Goal: Task Accomplishment & Management: Manage account settings

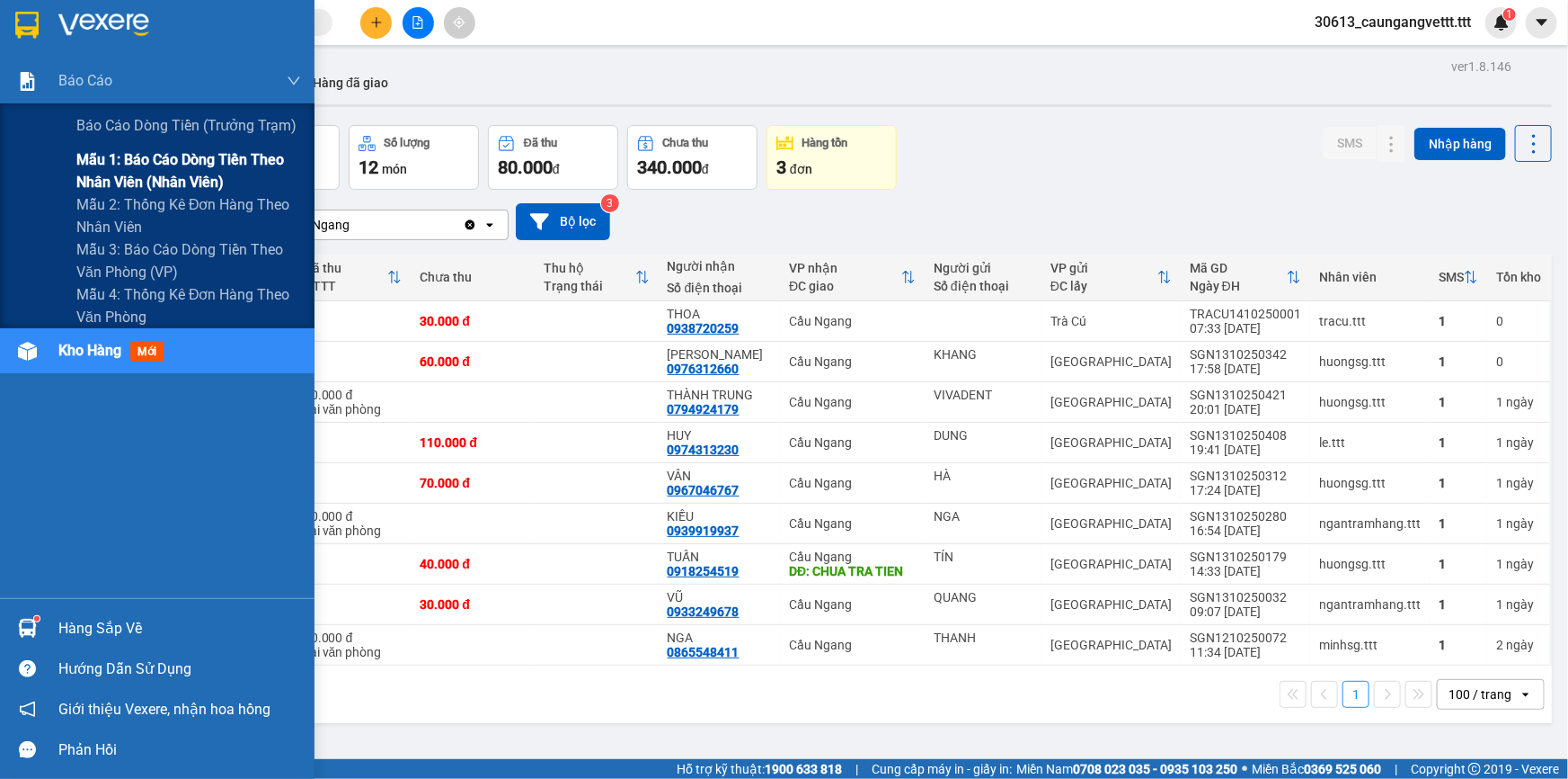
click at [137, 170] on span "Mẫu 1: Báo cáo dòng tiền theo nhân viên (nhân viên)" at bounding box center [189, 171] width 224 height 45
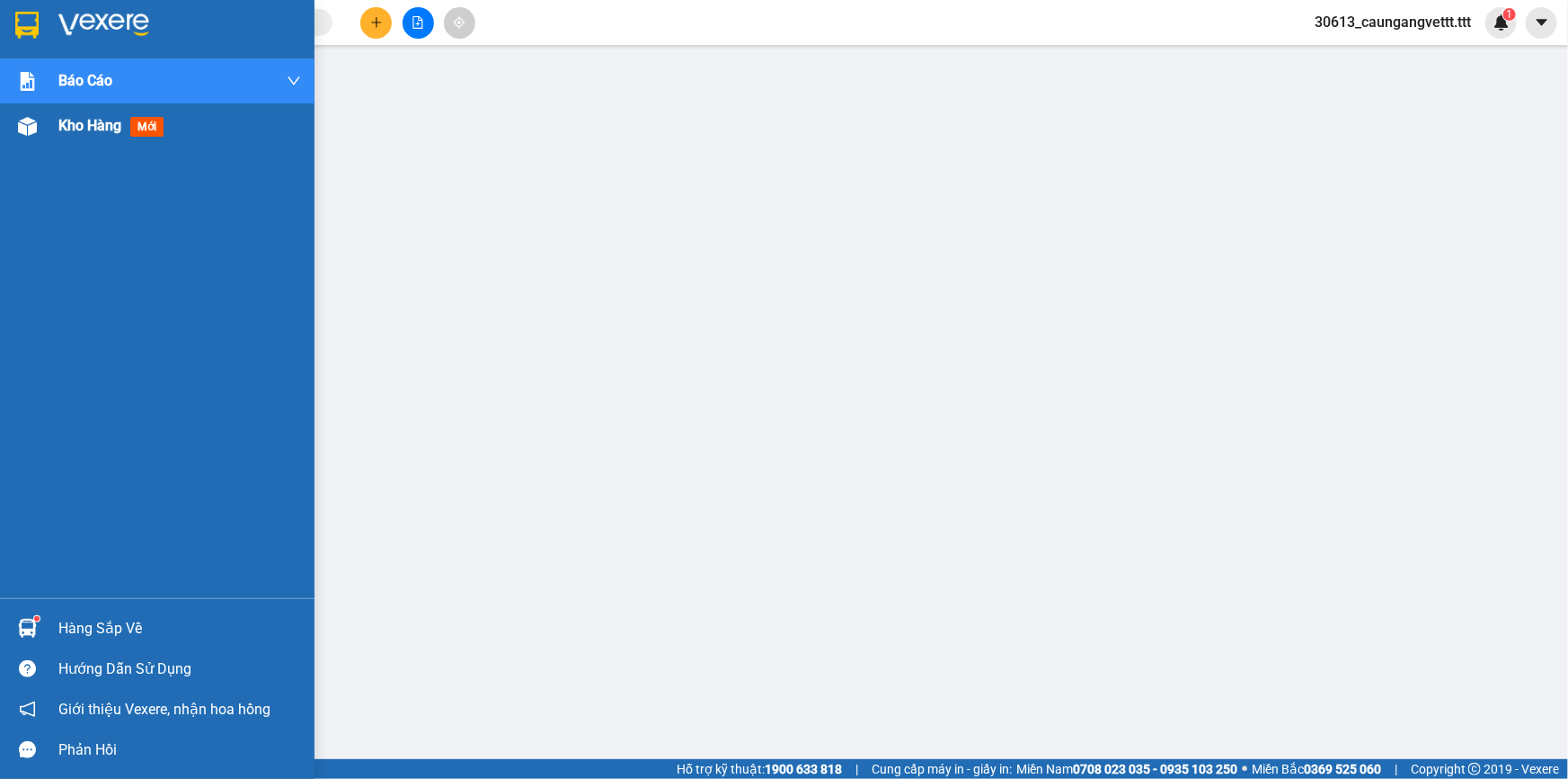
click at [90, 118] on span "Kho hàng" at bounding box center [90, 125] width 63 height 17
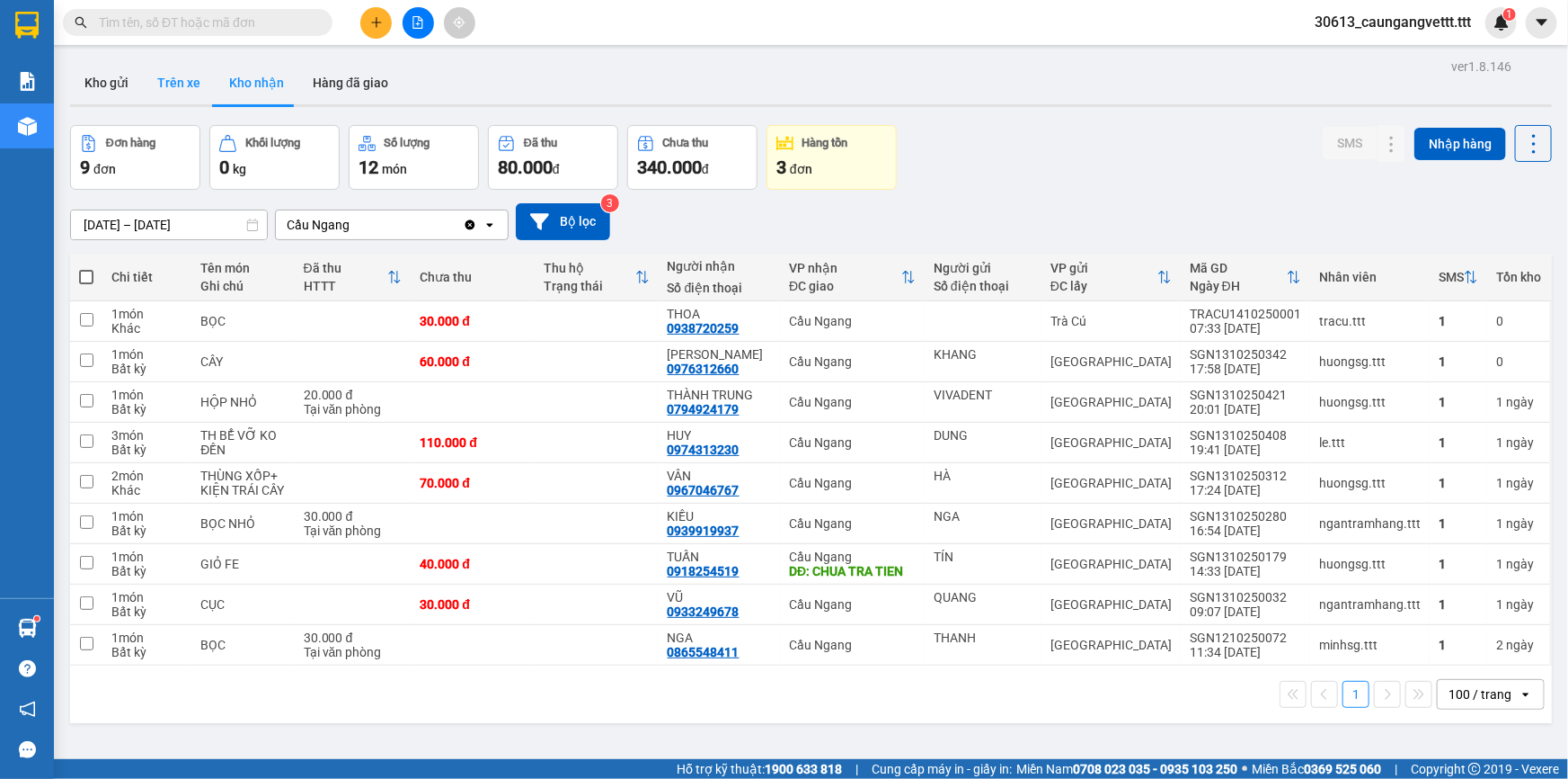
click at [173, 84] on button "Trên xe" at bounding box center [178, 83] width 72 height 43
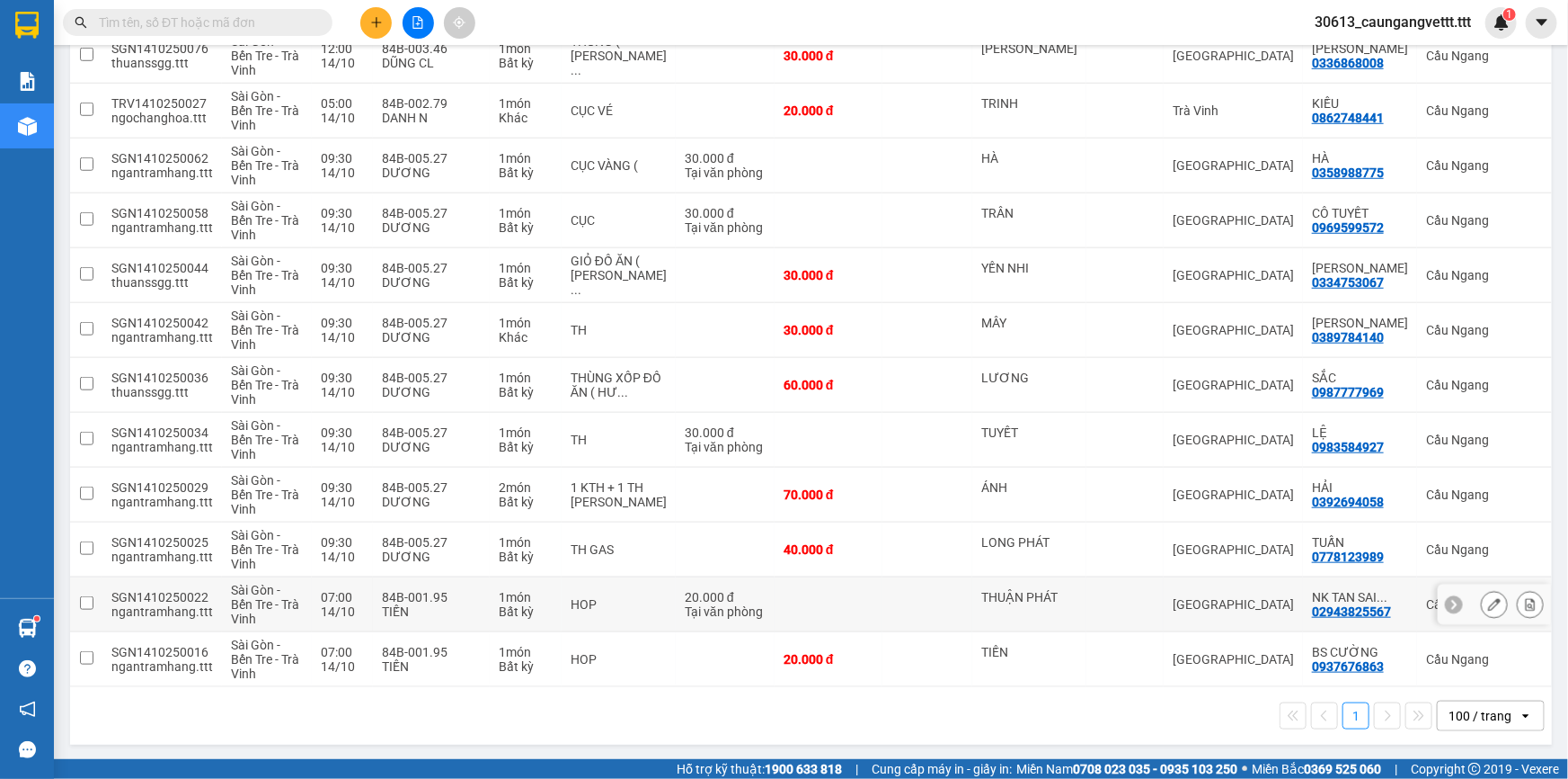
scroll to position [662, 0]
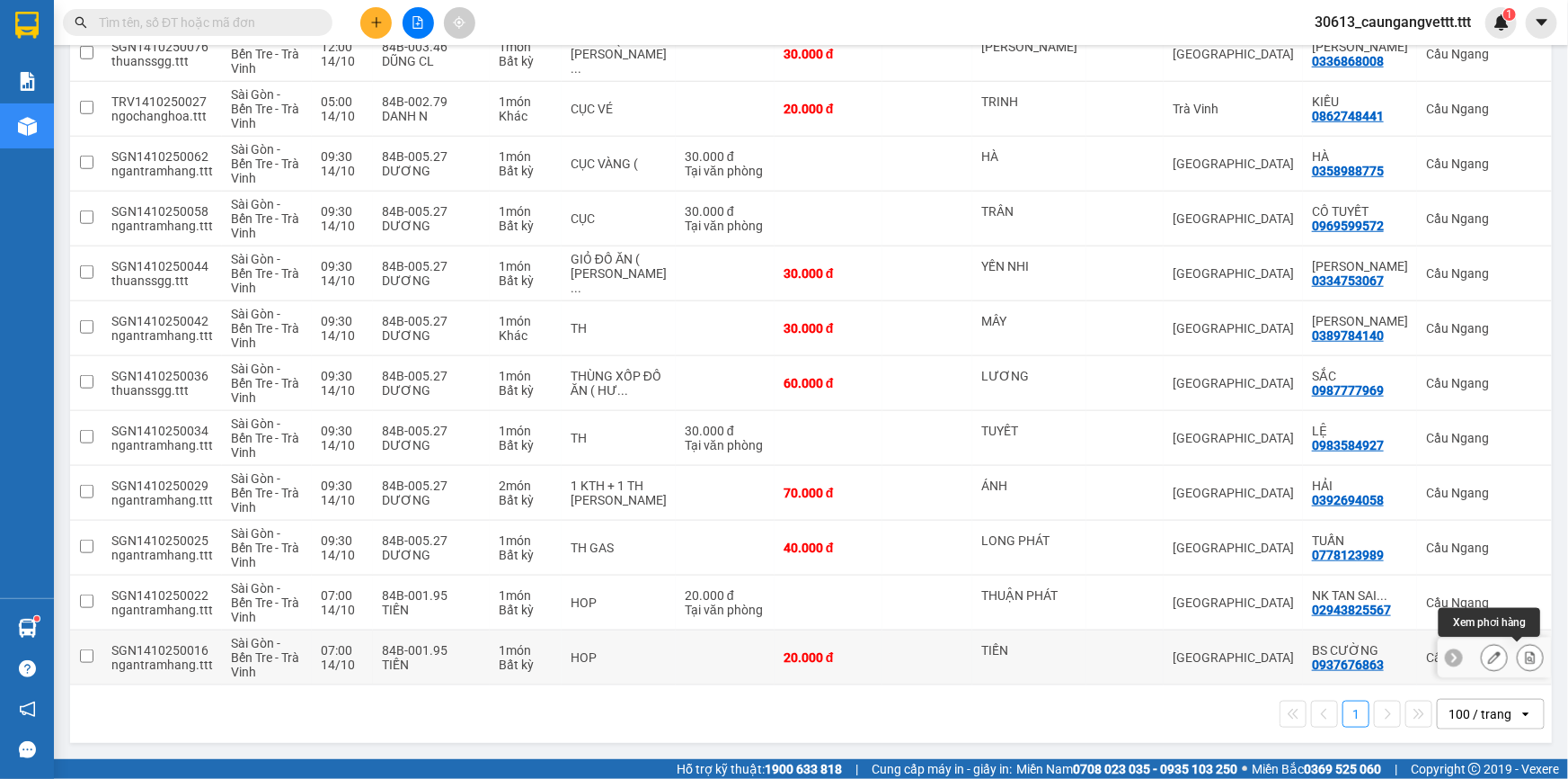
click at [1524, 652] on icon at bounding box center [1530, 657] width 13 height 13
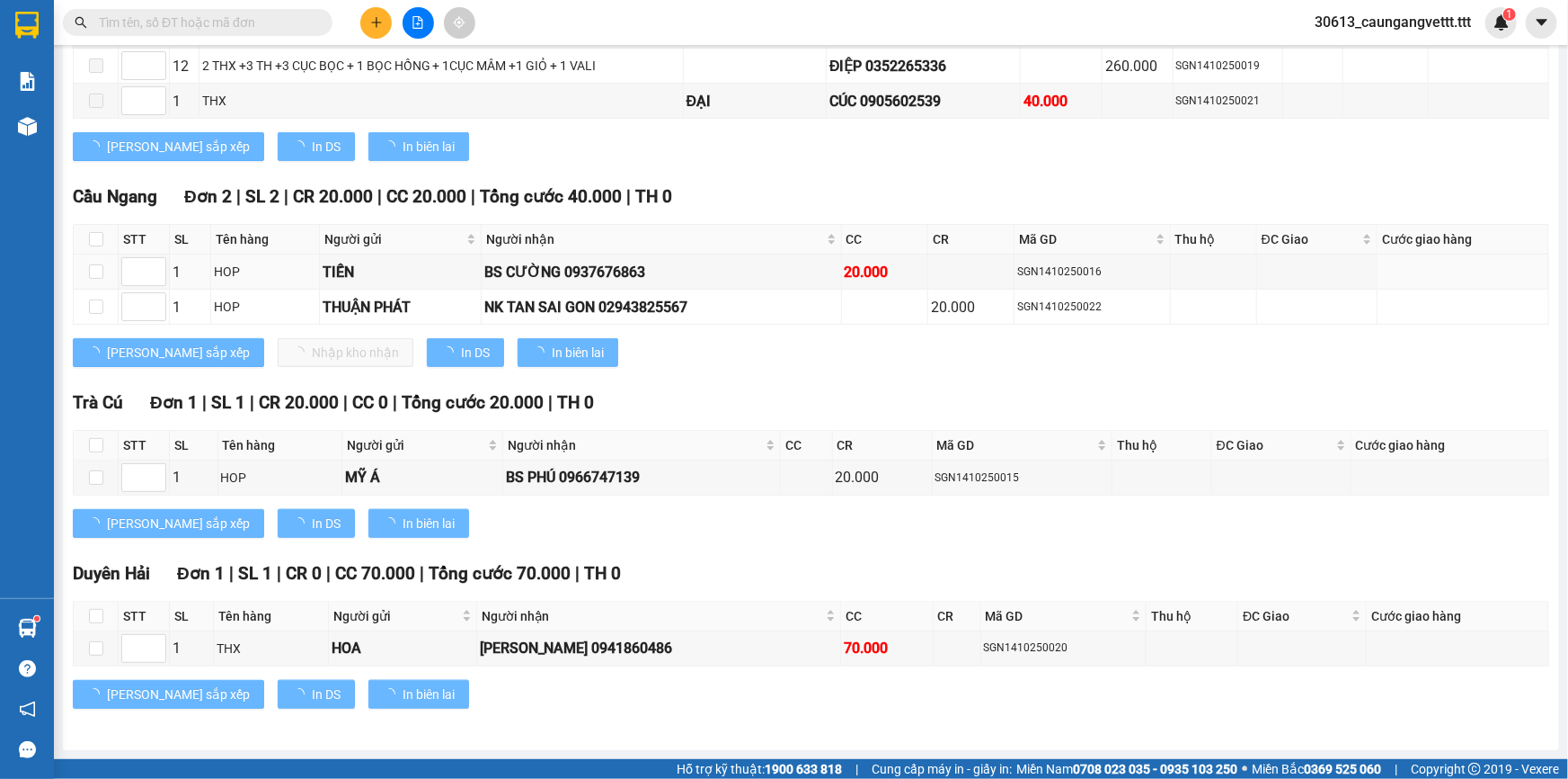
scroll to position [137, 0]
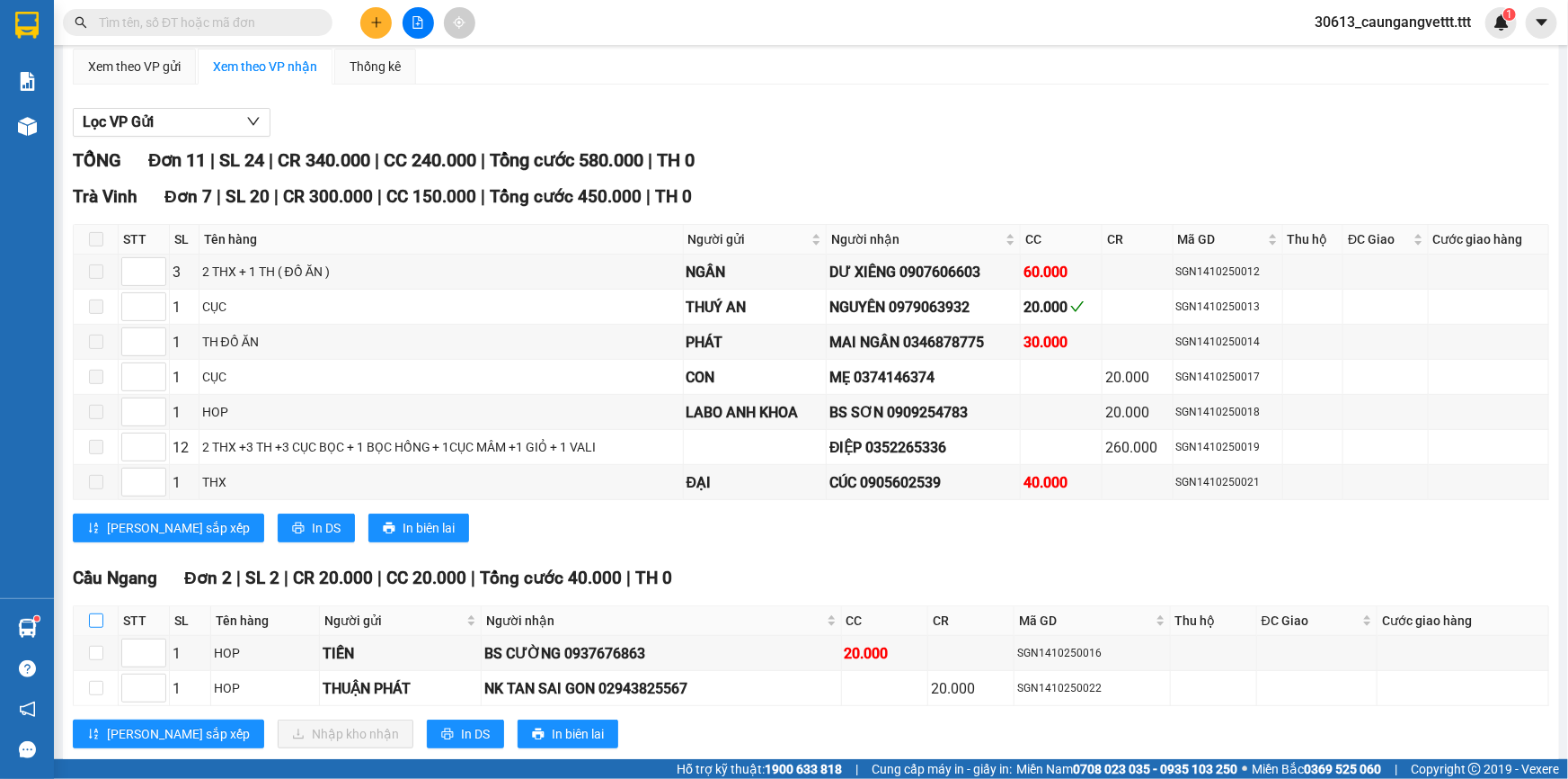
click at [98, 614] on input "checkbox" at bounding box center [95, 620] width 15 height 15
checkbox input "true"
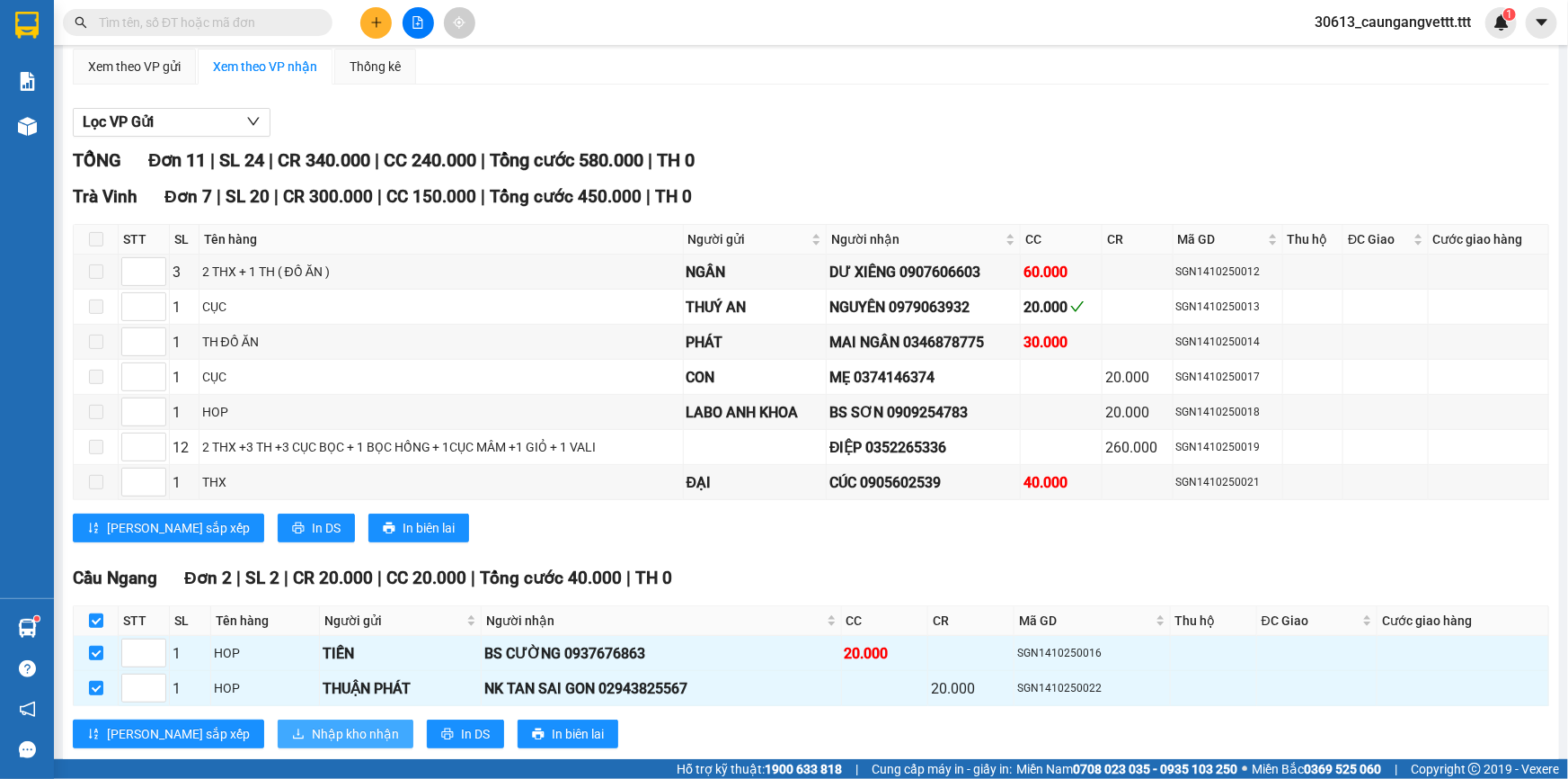
click at [312, 735] on span "Nhập kho nhận" at bounding box center [355, 734] width 88 height 20
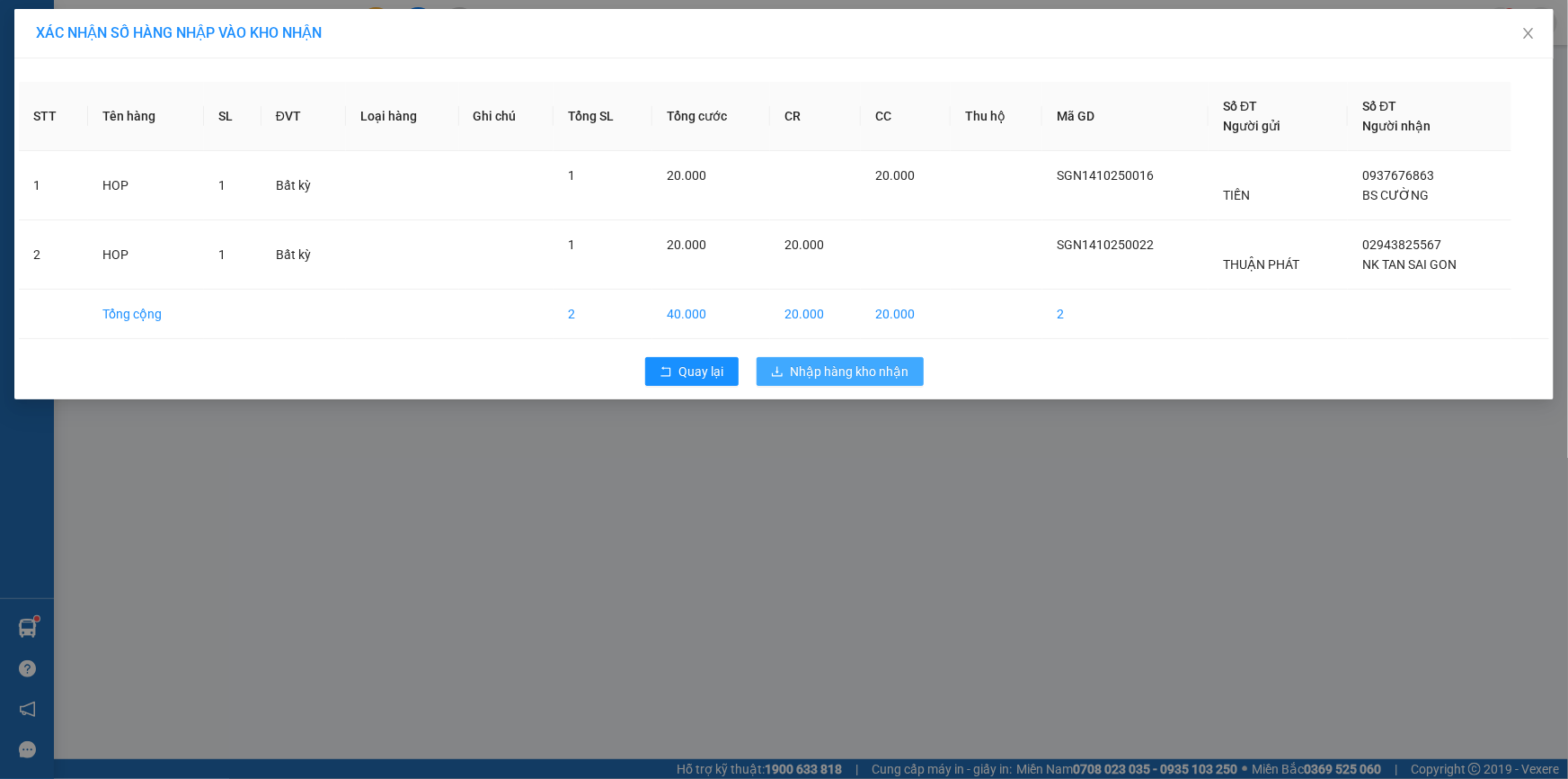
click at [846, 374] on span "Nhập hàng kho nhận" at bounding box center [849, 371] width 119 height 20
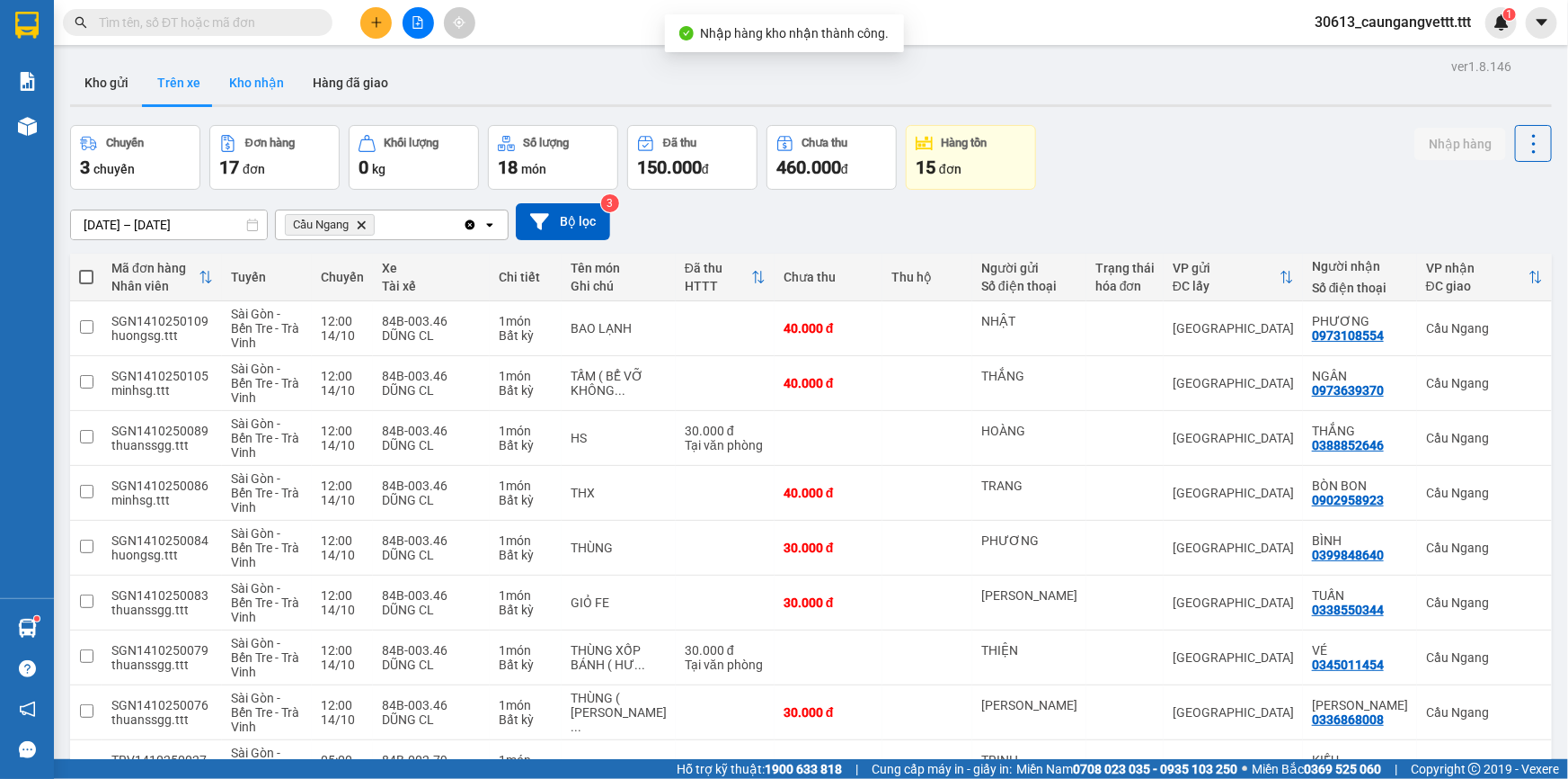
click at [248, 88] on button "Kho nhận" at bounding box center [256, 83] width 84 height 43
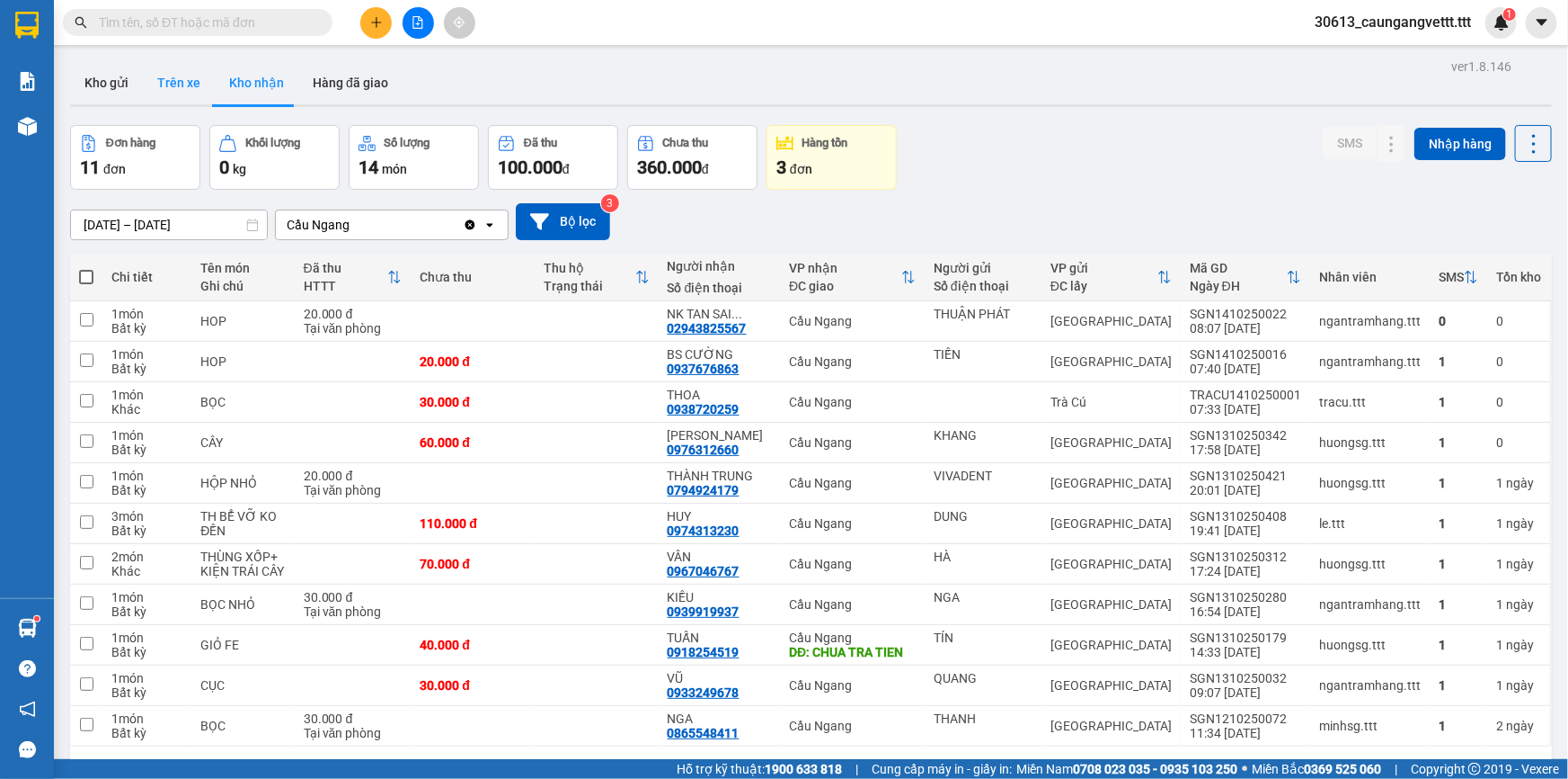
click at [180, 87] on button "Trên xe" at bounding box center [178, 83] width 72 height 43
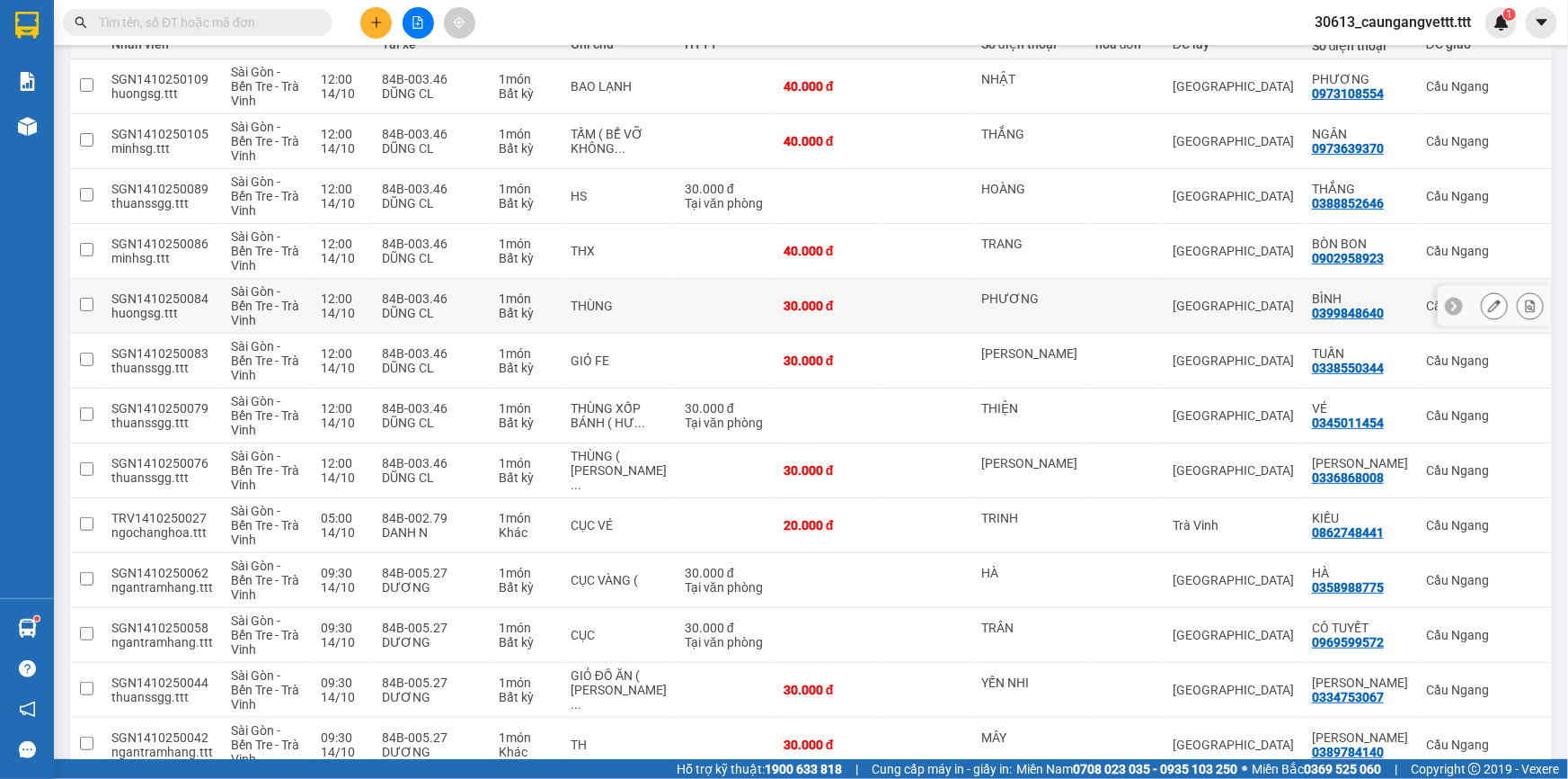
scroll to position [272, 0]
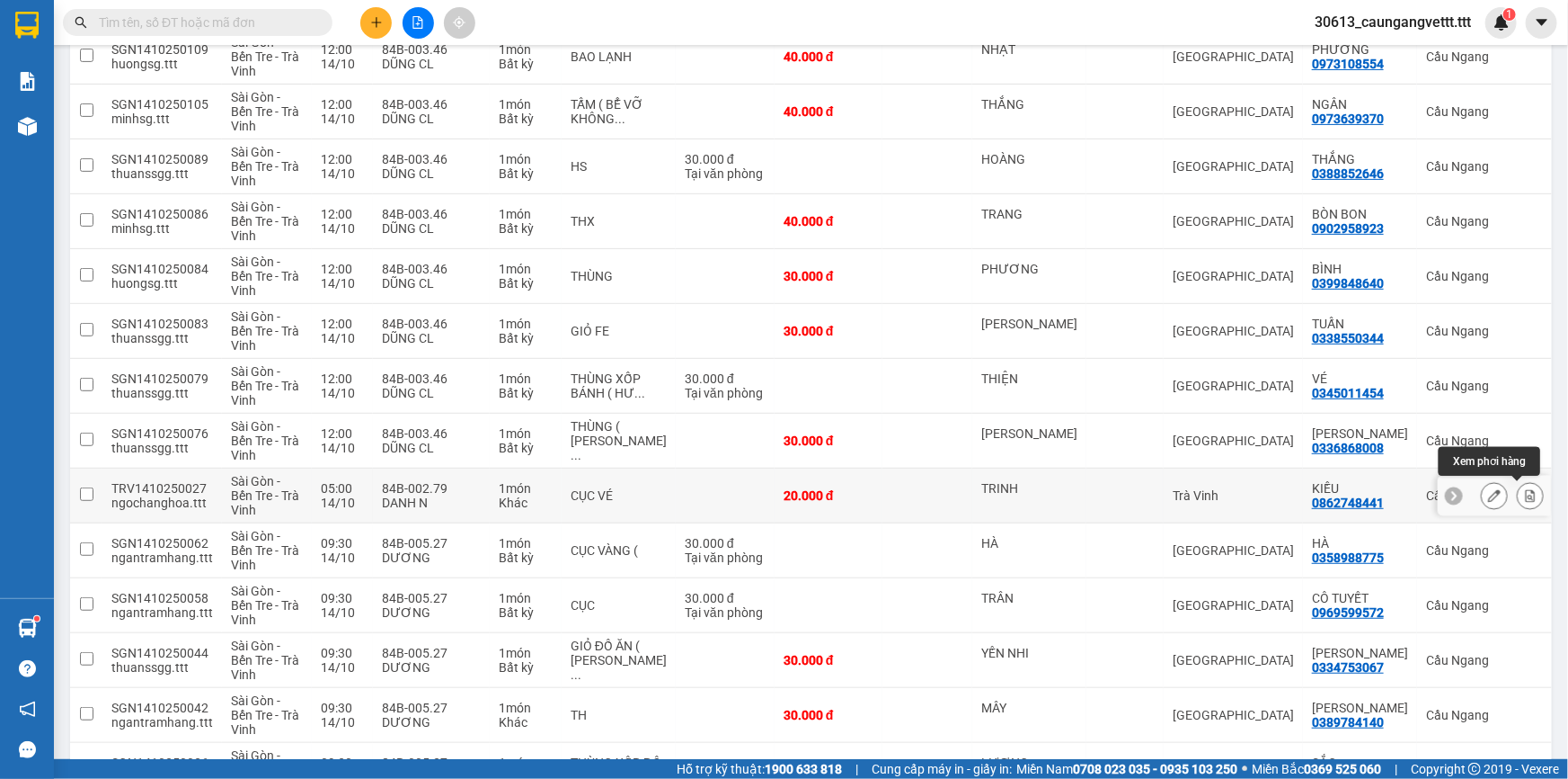
click at [1522, 486] on button at bounding box center [1531, 495] width 26 height 32
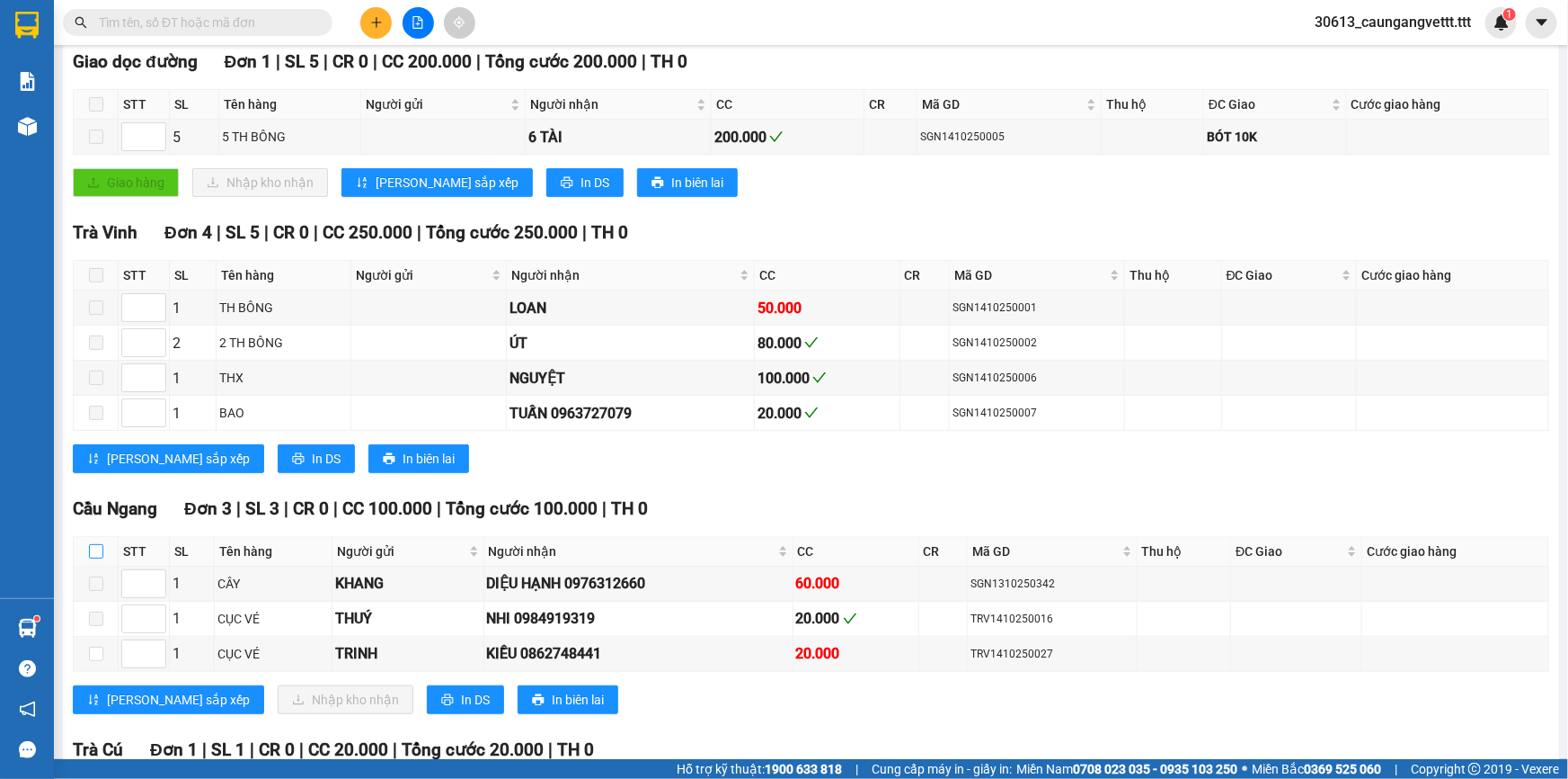
click at [94, 549] on input "checkbox" at bounding box center [95, 551] width 15 height 15
checkbox input "true"
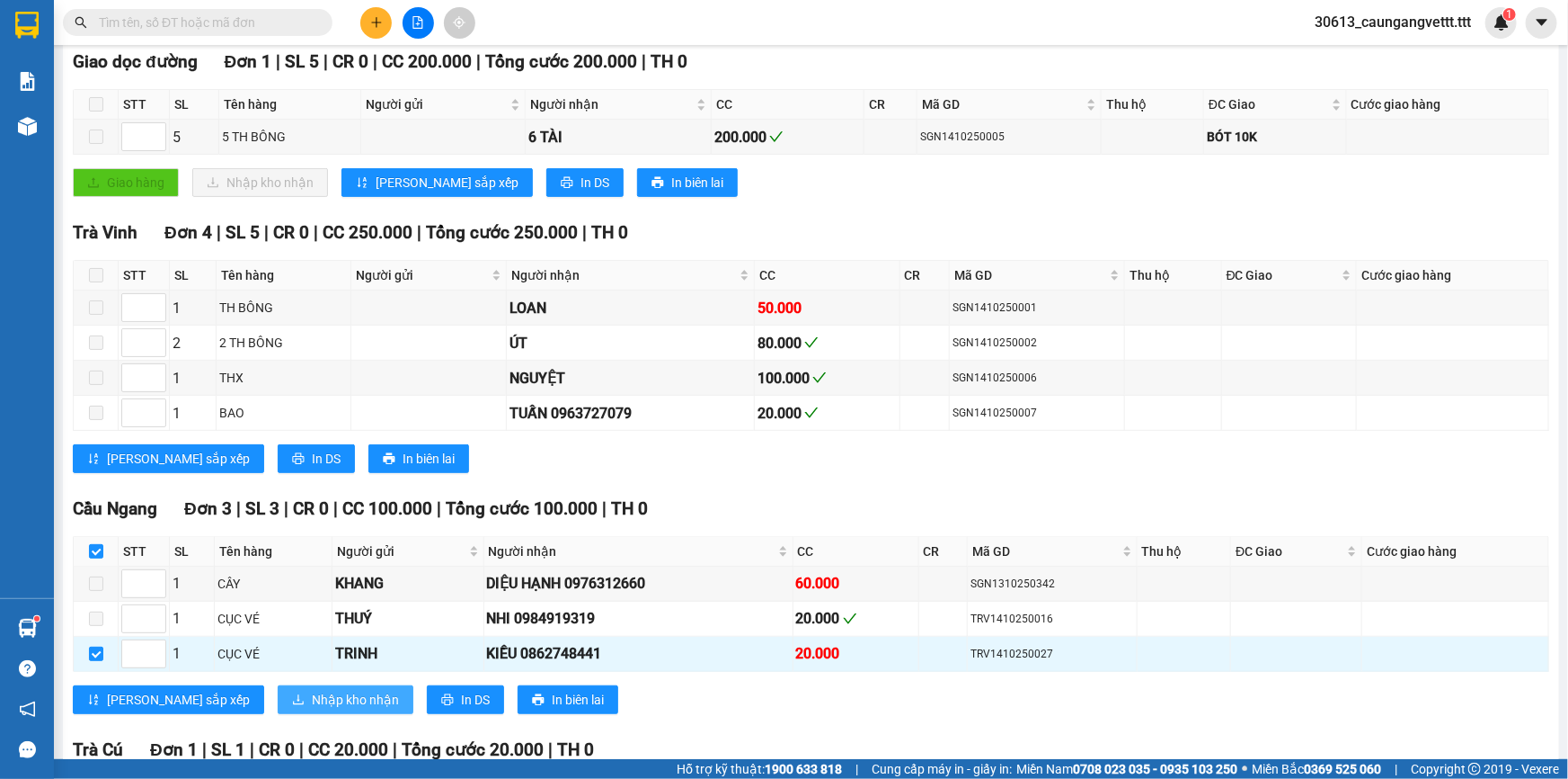
click at [312, 692] on span "Nhập kho nhận" at bounding box center [355, 699] width 88 height 20
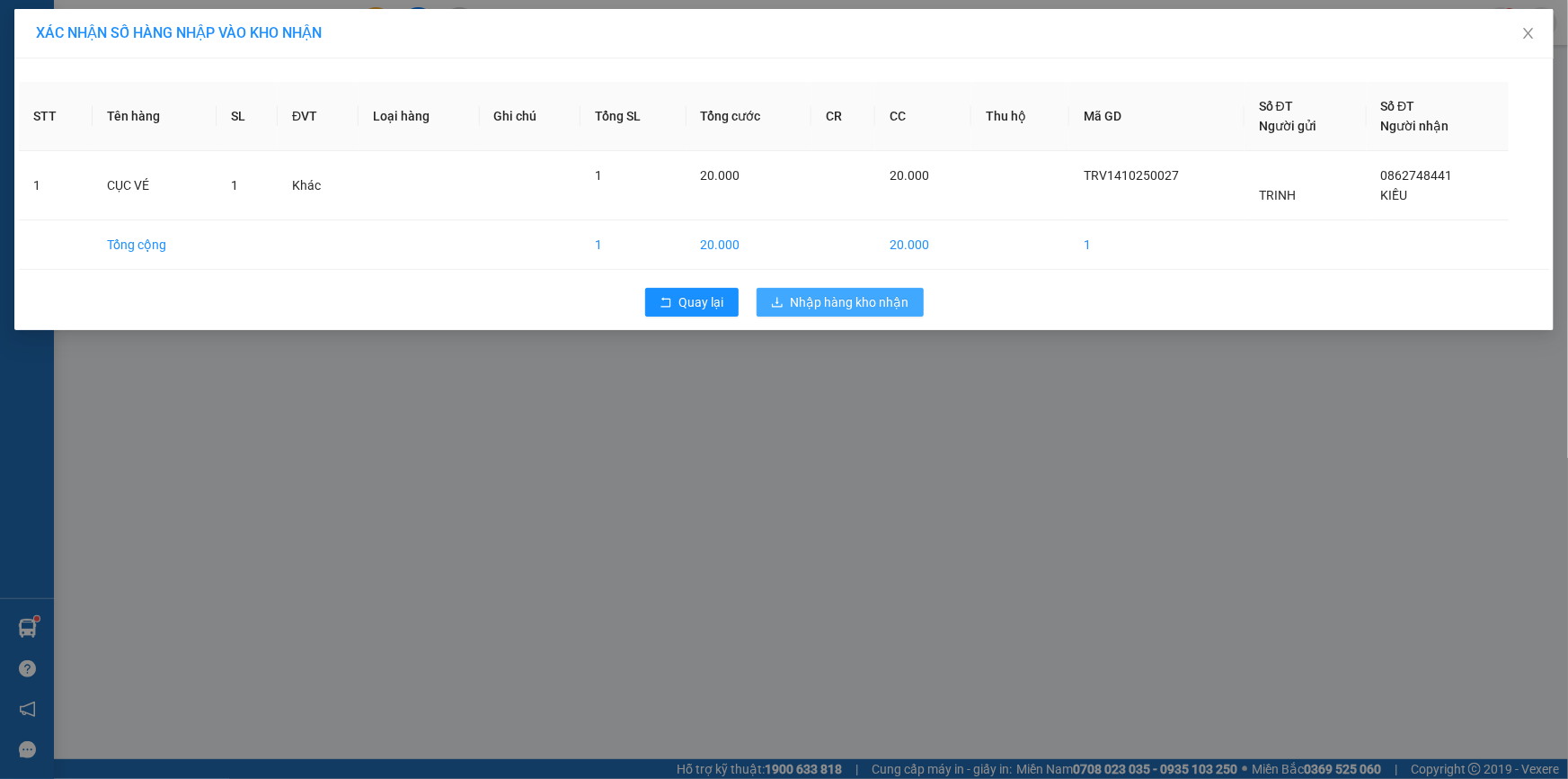
click at [861, 294] on span "Nhập hàng kho nhận" at bounding box center [849, 302] width 119 height 20
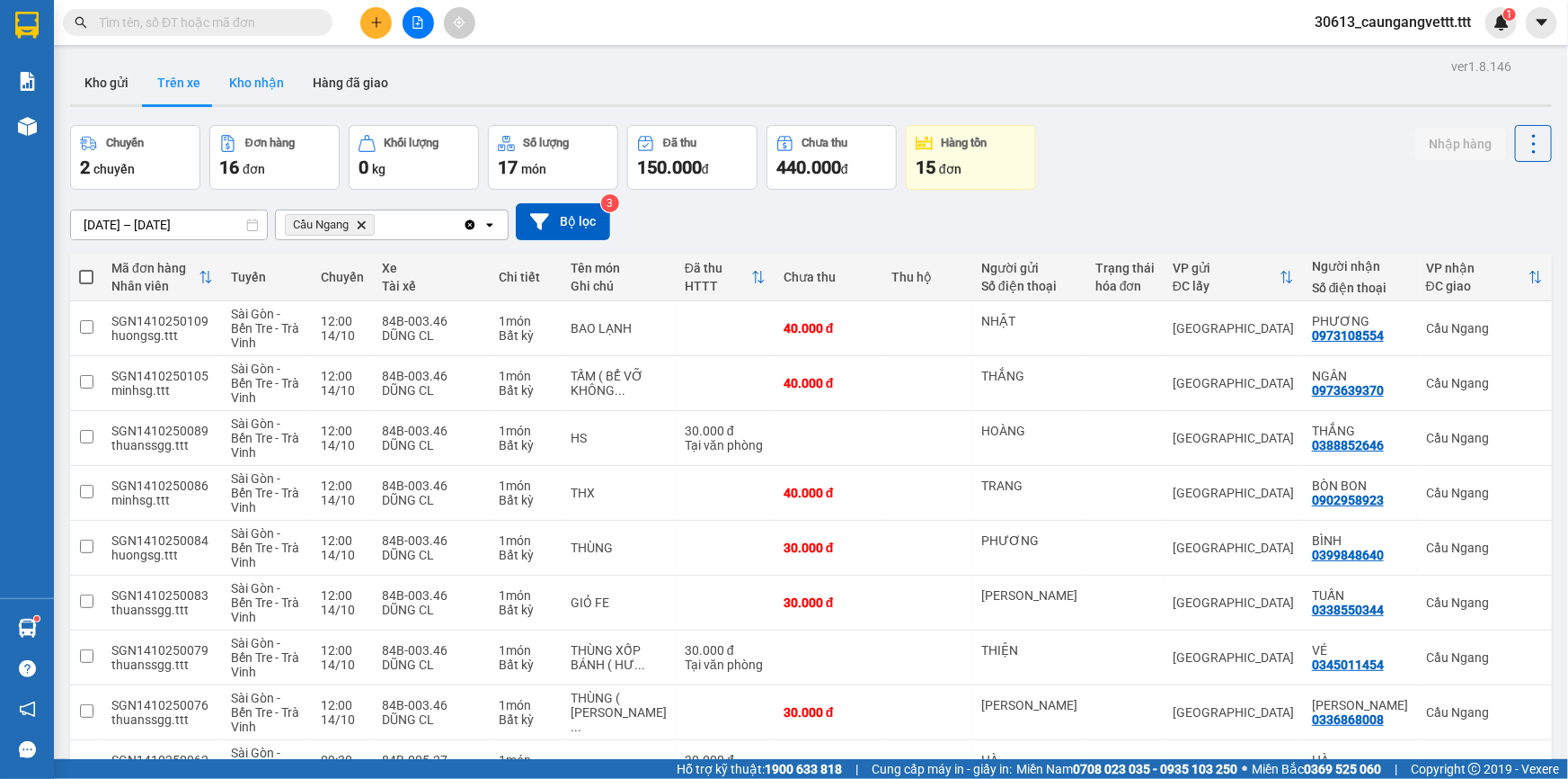
click at [264, 83] on button "Kho nhận" at bounding box center [256, 83] width 84 height 43
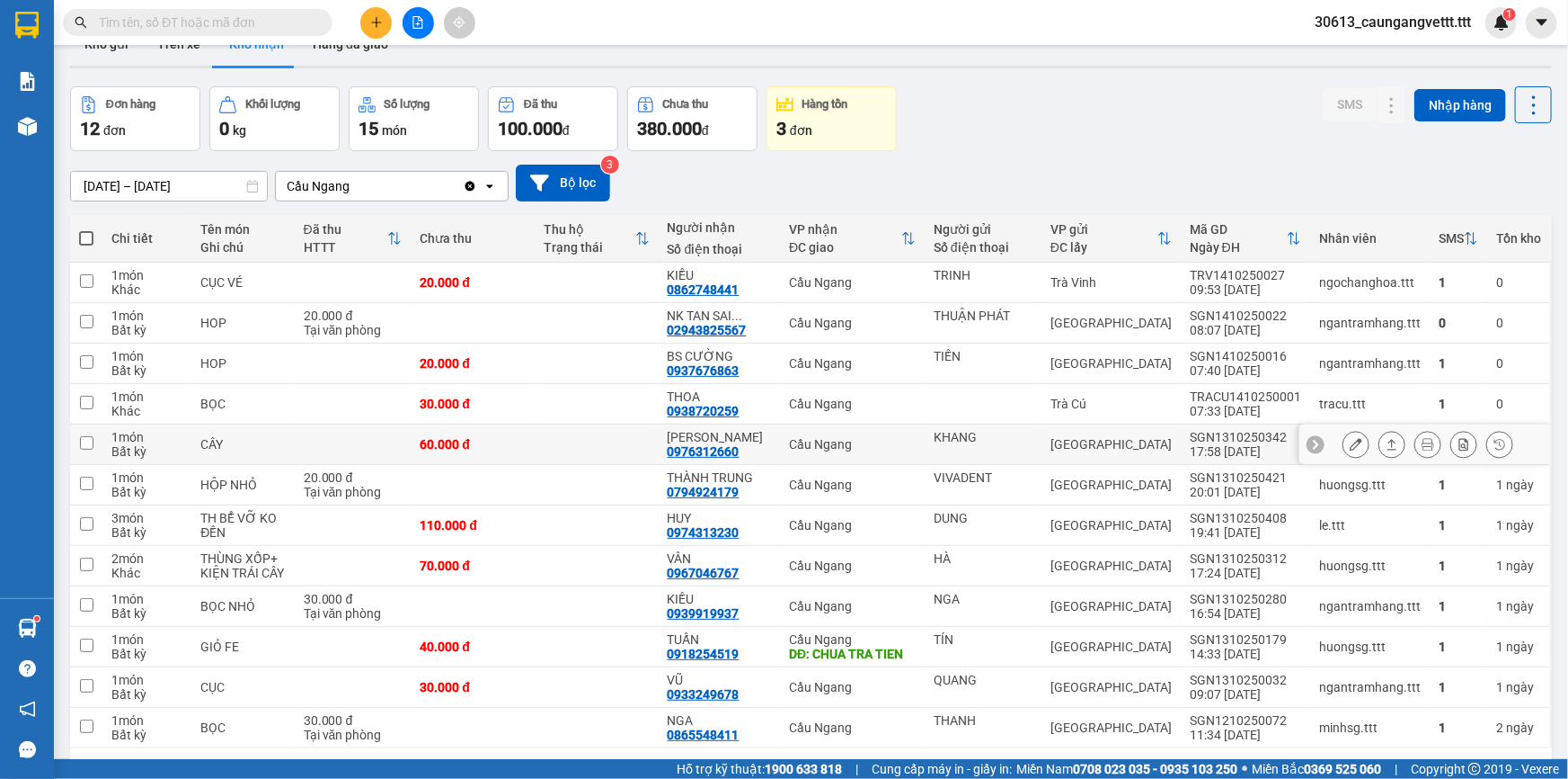
scroll to position [98, 0]
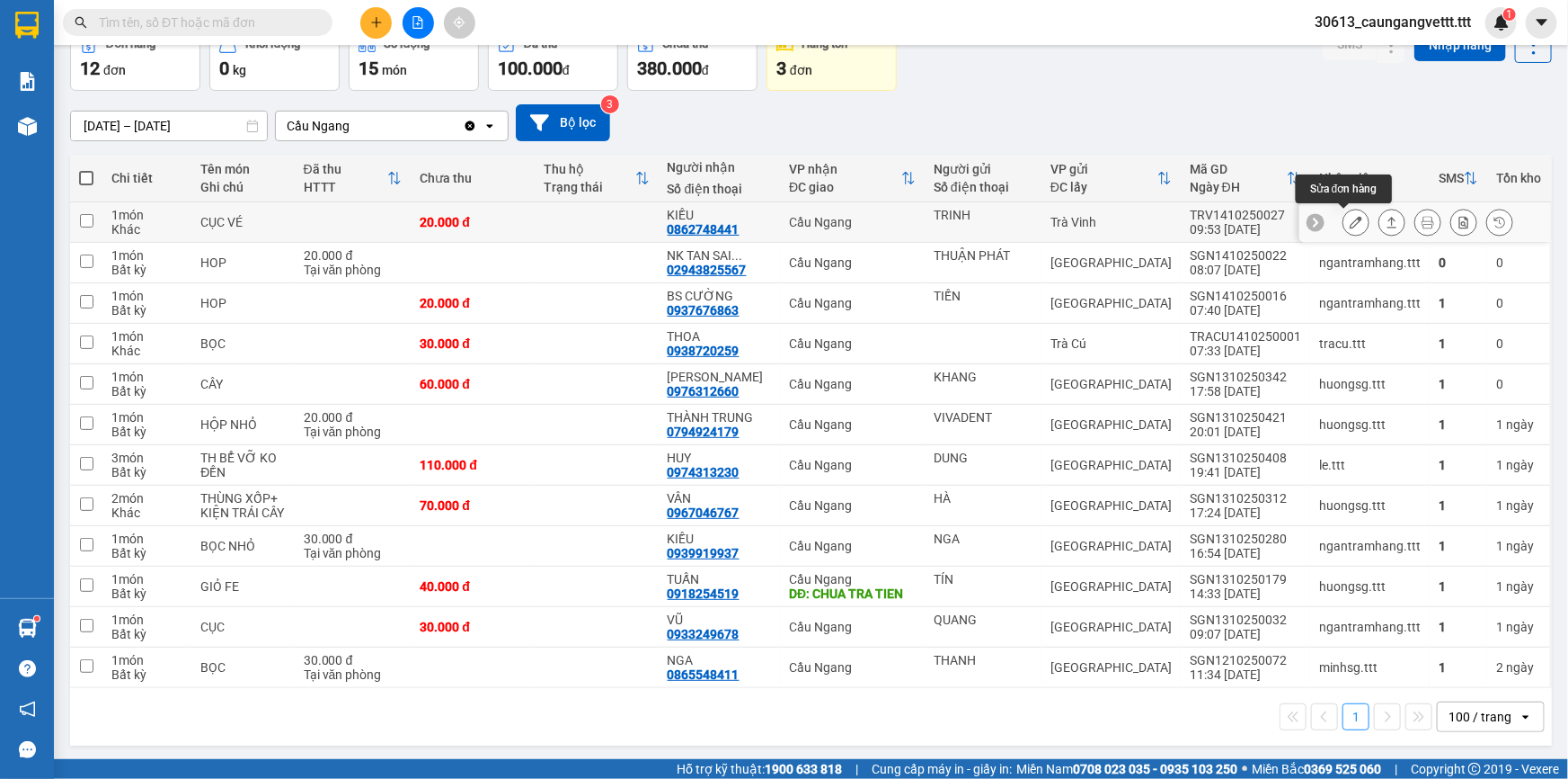
click at [1349, 219] on icon at bounding box center [1355, 222] width 13 height 13
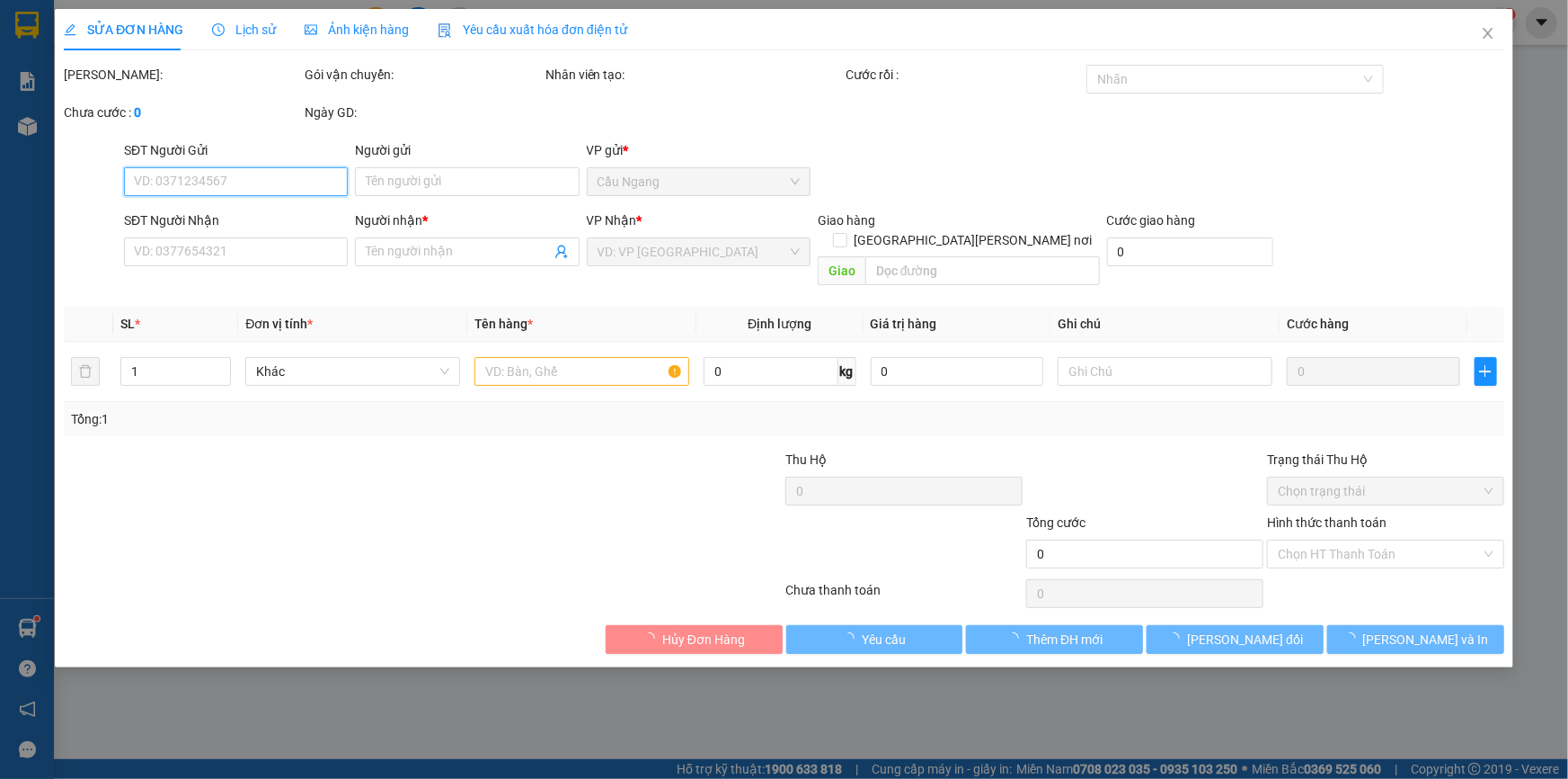
type input "TRINH"
type input "0862748441"
type input "KIỀU"
type input "20.000"
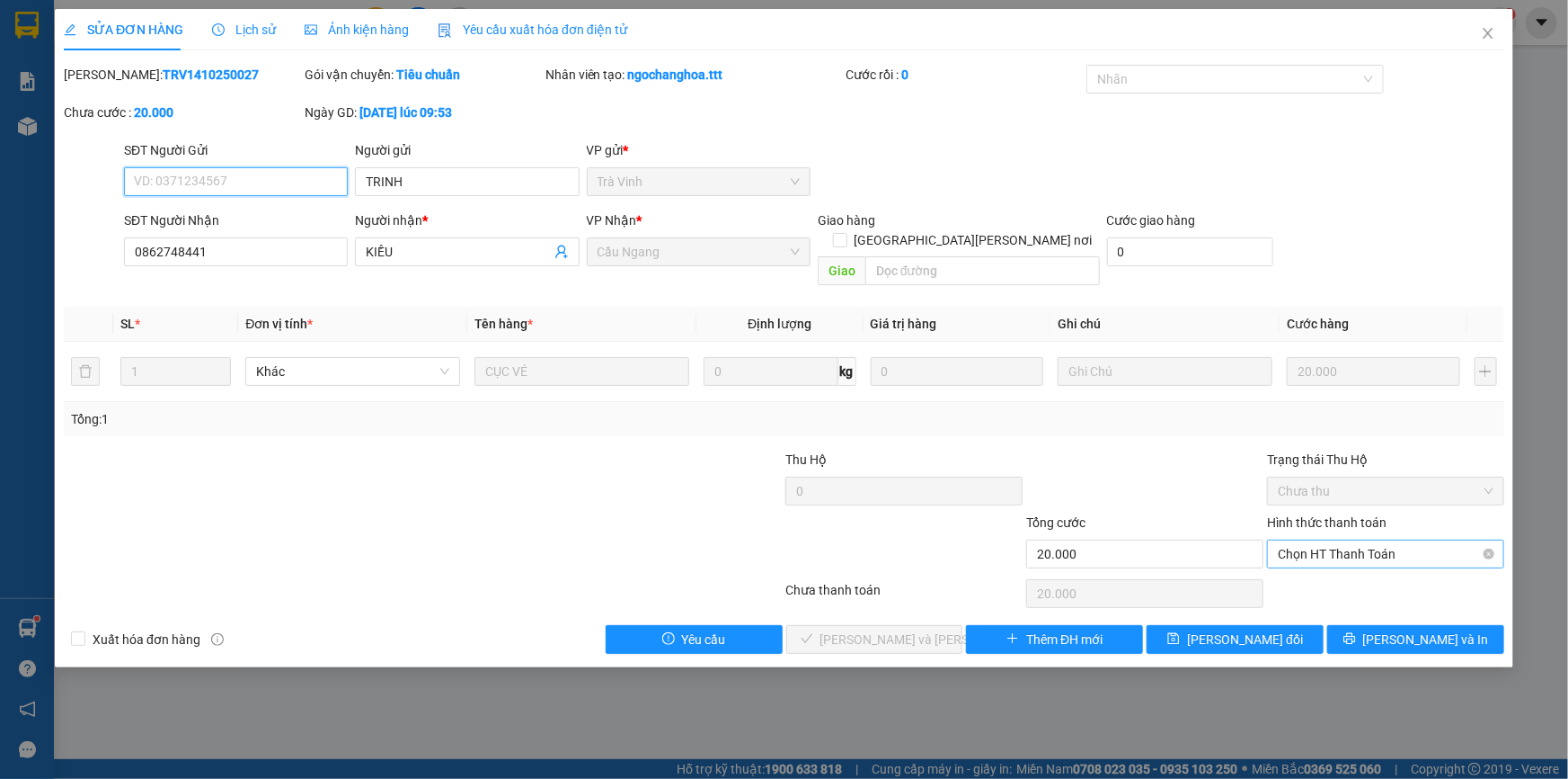
click at [1326, 541] on span "Chọn HT Thanh Toán" at bounding box center [1385, 553] width 216 height 27
click at [1319, 564] on div "Tại văn phòng" at bounding box center [1385, 569] width 216 height 20
type input "0"
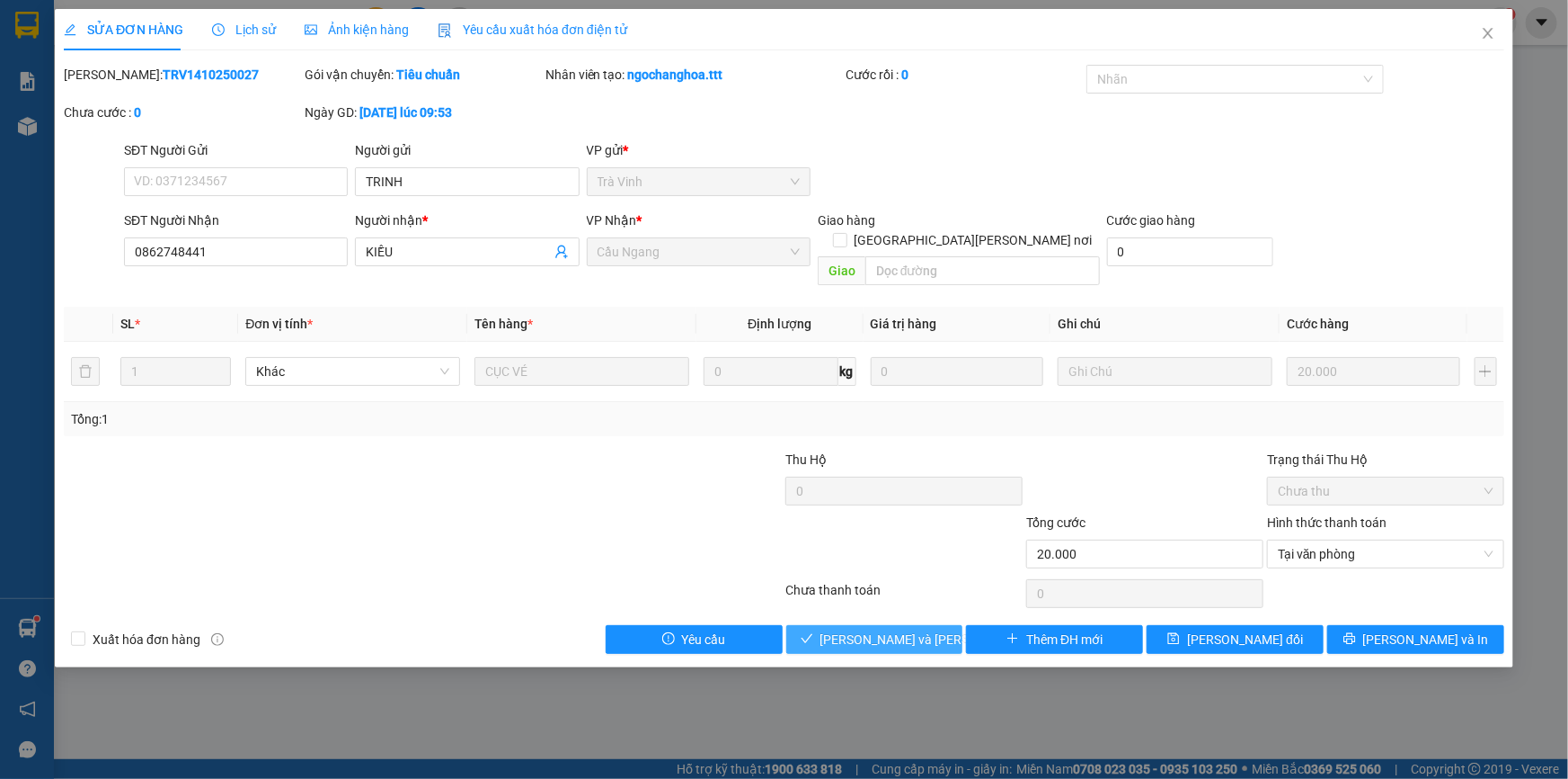
click at [903, 629] on span "[PERSON_NAME] và [PERSON_NAME] hàng" at bounding box center [941, 639] width 242 height 20
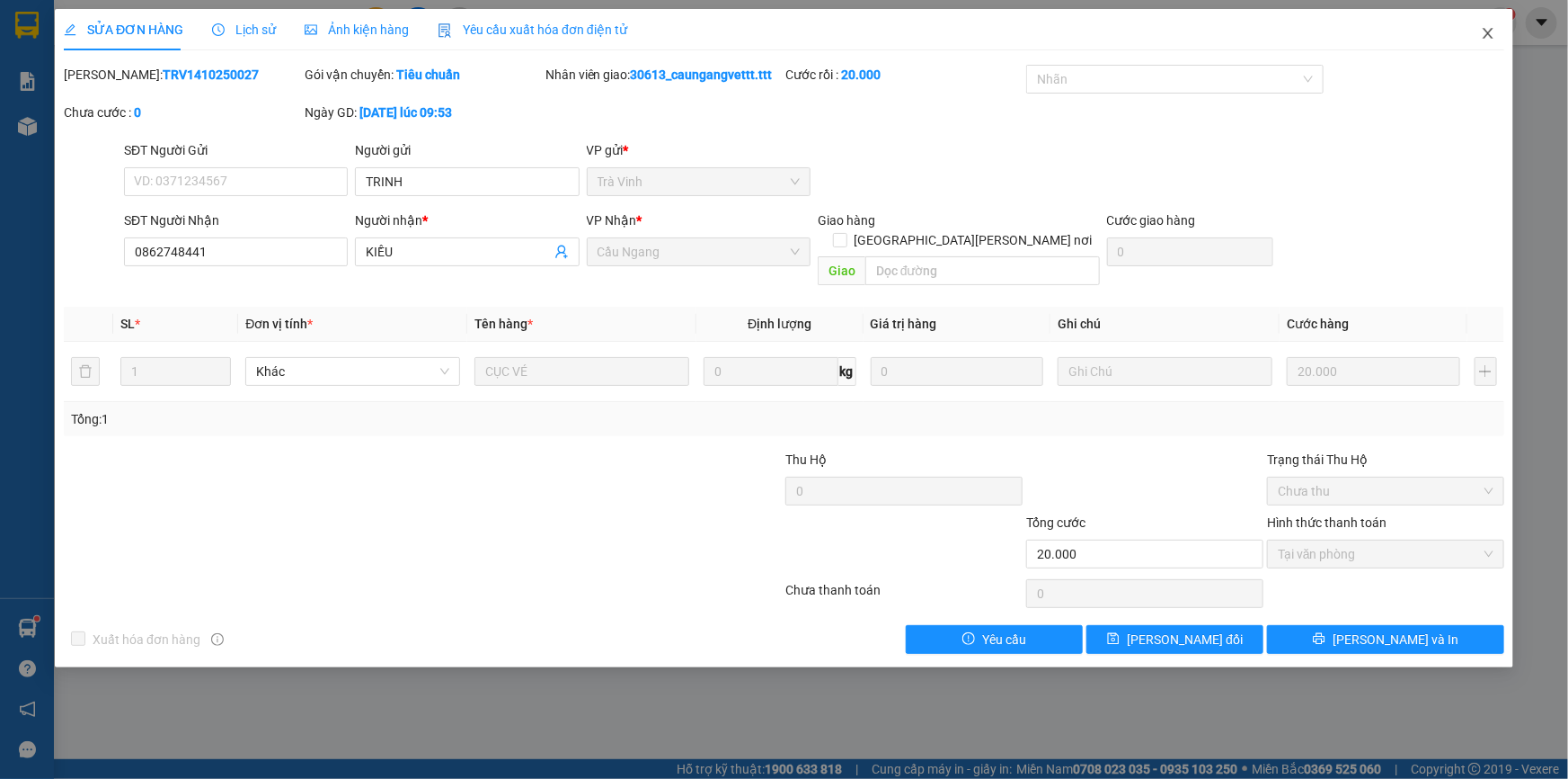
click at [1484, 36] on icon "close" at bounding box center [1487, 32] width 10 height 11
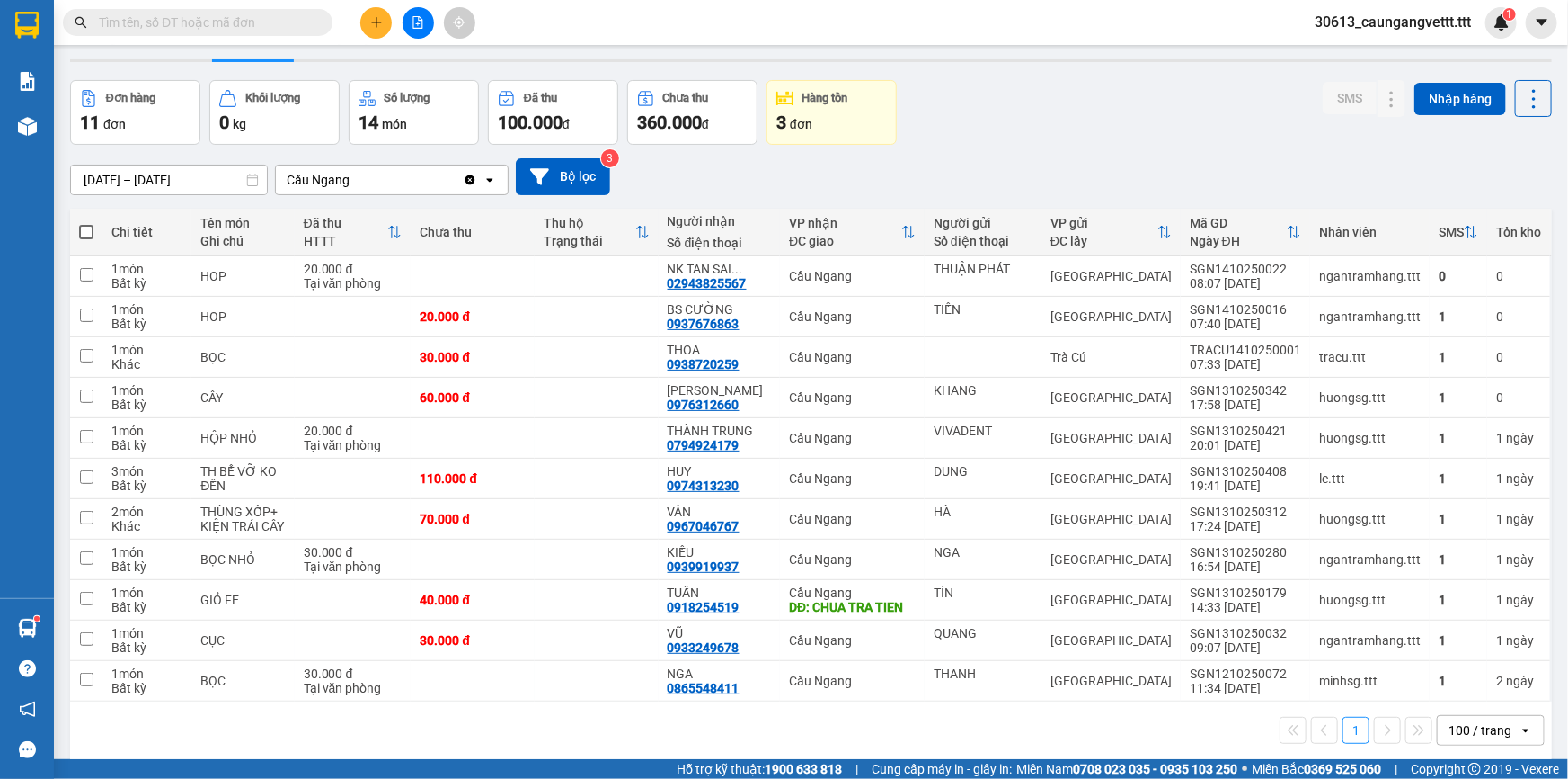
scroll to position [82, 0]
